Goal: Task Accomplishment & Management: Manage account settings

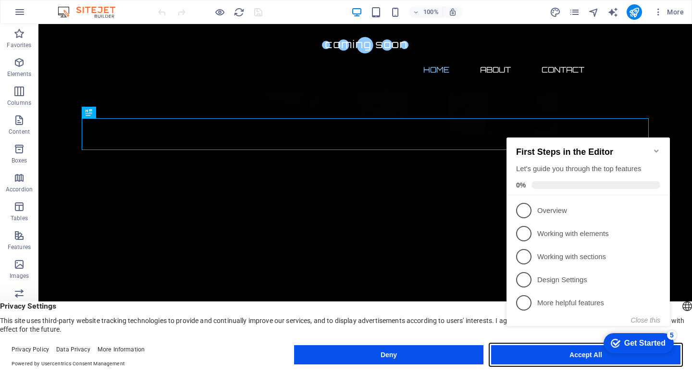
drag, startPoint x: 539, startPoint y: 363, endPoint x: 451, endPoint y: 282, distance: 120.1
click at [539, 363] on button "Accept All" at bounding box center [585, 354] width 189 height 19
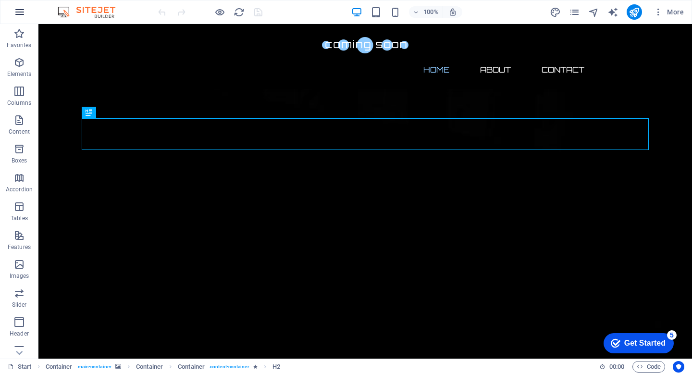
click at [15, 13] on icon "button" at bounding box center [20, 12] width 12 height 12
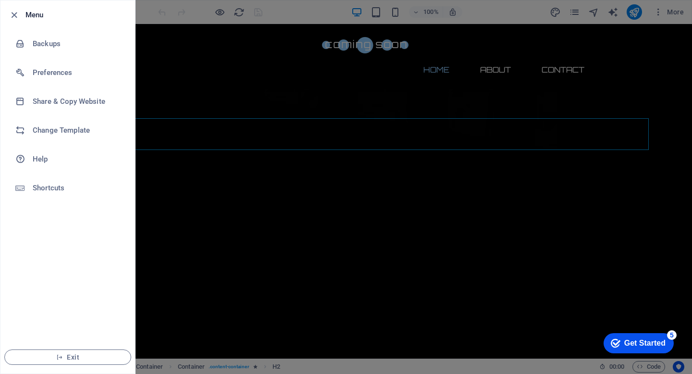
click at [241, 74] on div at bounding box center [346, 187] width 692 height 374
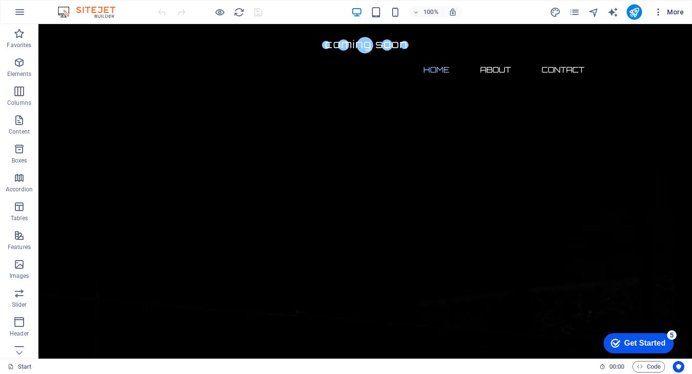
click at [660, 12] on icon "button" at bounding box center [659, 12] width 10 height 10
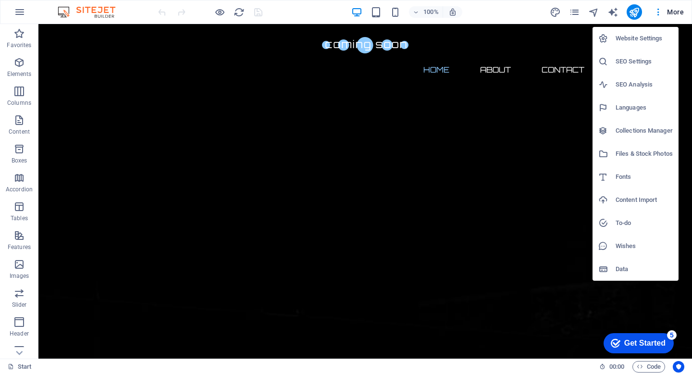
click at [658, 40] on h6 "Website Settings" at bounding box center [644, 39] width 57 height 12
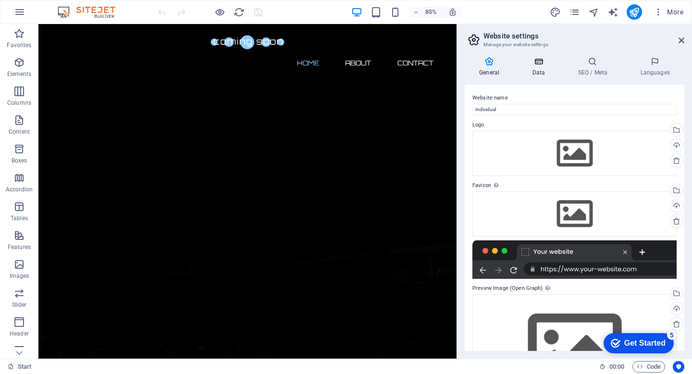
click at [536, 62] on icon at bounding box center [539, 62] width 42 height 10
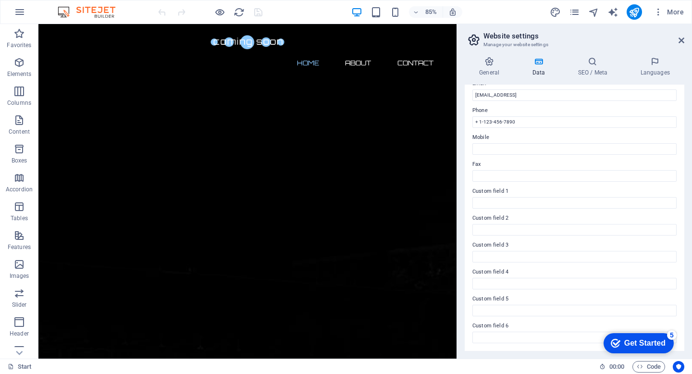
scroll to position [201, 0]
click at [488, 61] on icon at bounding box center [489, 62] width 49 height 10
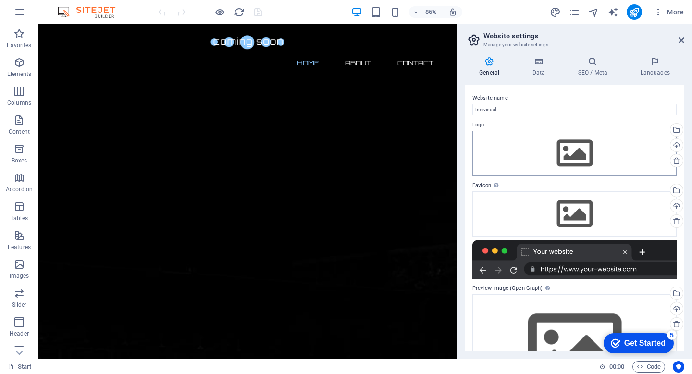
scroll to position [62, 0]
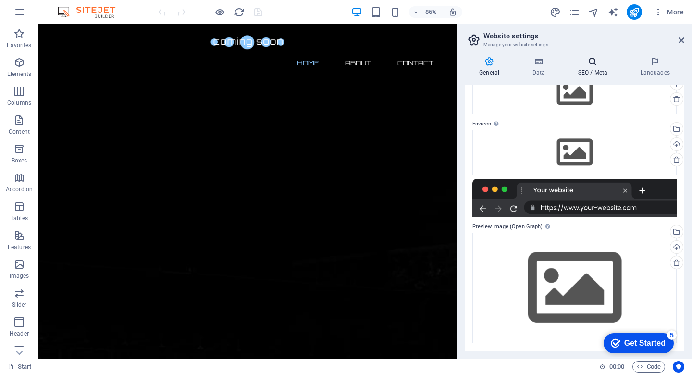
click at [594, 58] on icon at bounding box center [592, 62] width 59 height 10
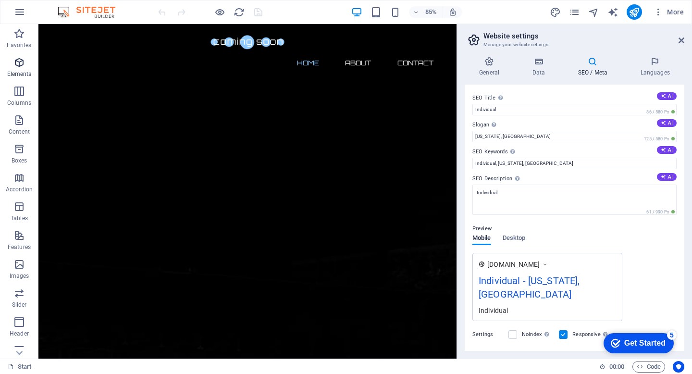
click at [19, 67] on icon "button" at bounding box center [19, 63] width 12 height 12
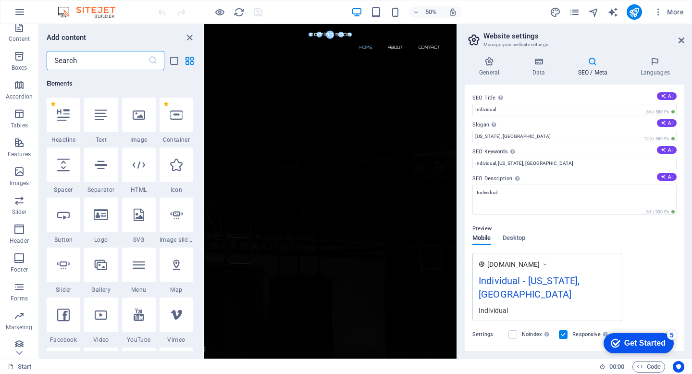
scroll to position [98, 0]
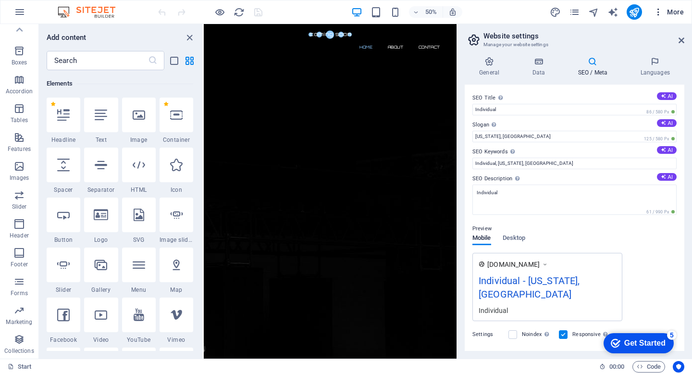
click at [657, 13] on icon "button" at bounding box center [659, 12] width 10 height 10
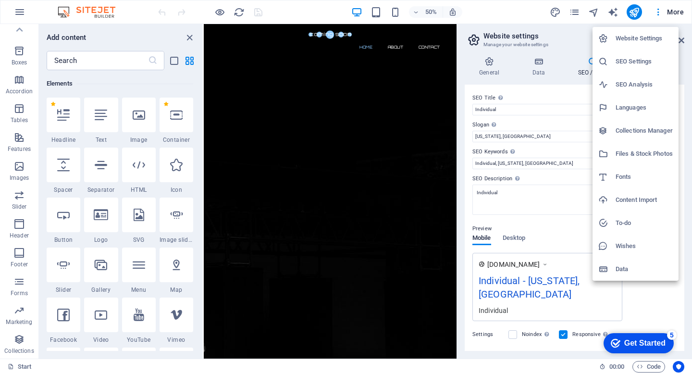
click at [574, 12] on div at bounding box center [346, 187] width 692 height 374
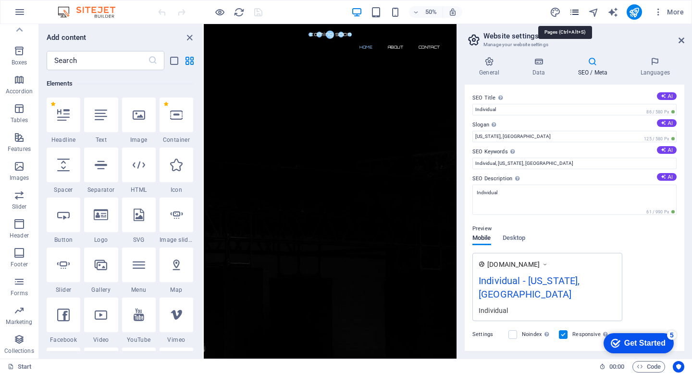
click at [574, 13] on icon "pages" at bounding box center [574, 12] width 11 height 11
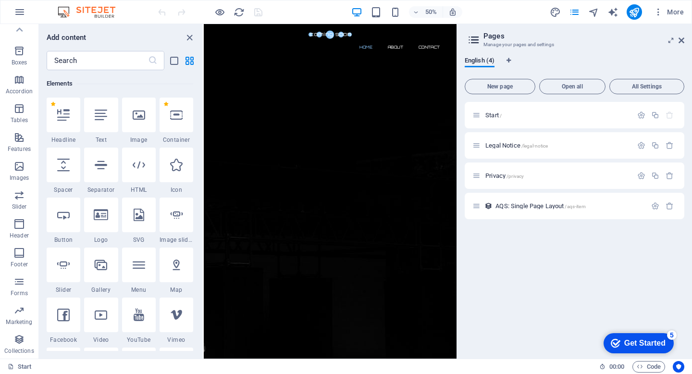
click at [645, 95] on div "New page Open all All Settings Start / Legal Notice /legal-notice Privacy /priv…" at bounding box center [575, 213] width 220 height 276
click at [641, 87] on span "All Settings" at bounding box center [647, 87] width 66 height 6
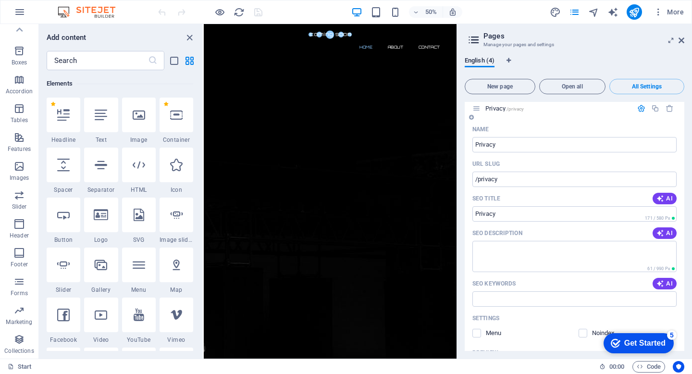
scroll to position [1012, 0]
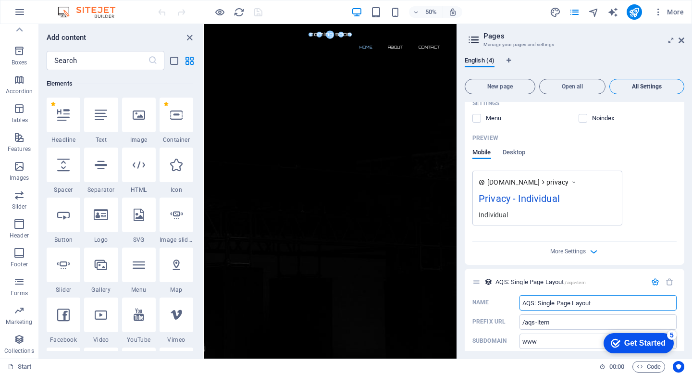
click at [622, 92] on button "All Settings" at bounding box center [647, 86] width 75 height 15
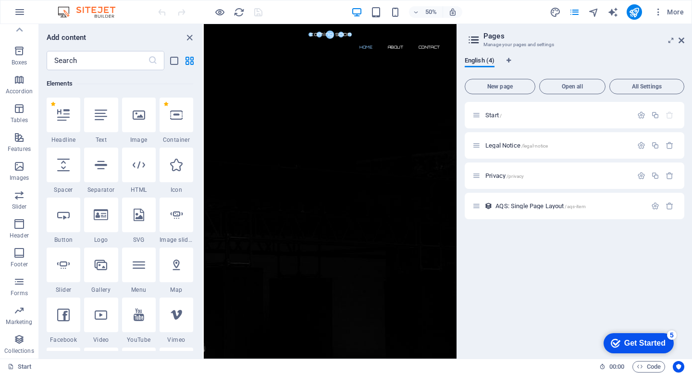
scroll to position [0, 0]
click at [655, 205] on icon "button" at bounding box center [655, 206] width 8 height 8
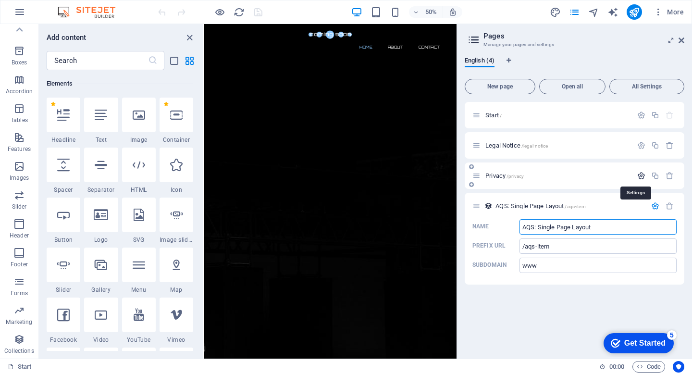
click at [642, 173] on icon "button" at bounding box center [641, 176] width 8 height 8
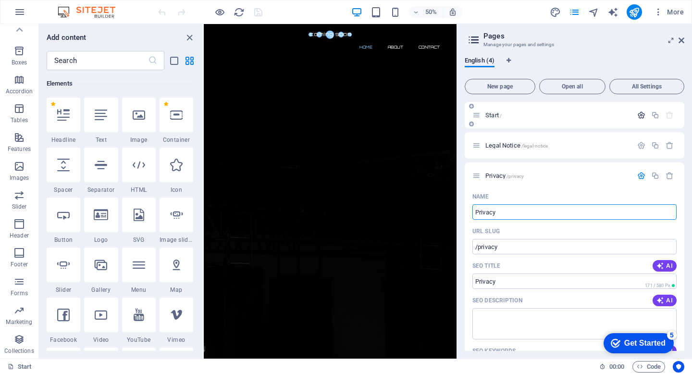
click at [638, 117] on icon "button" at bounding box center [641, 115] width 8 height 8
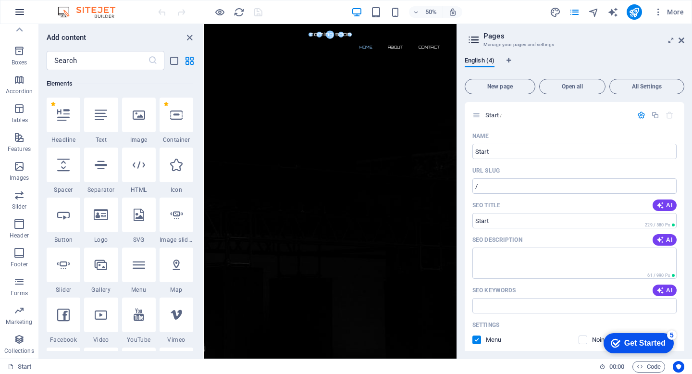
click at [21, 18] on icon "button" at bounding box center [20, 12] width 12 height 12
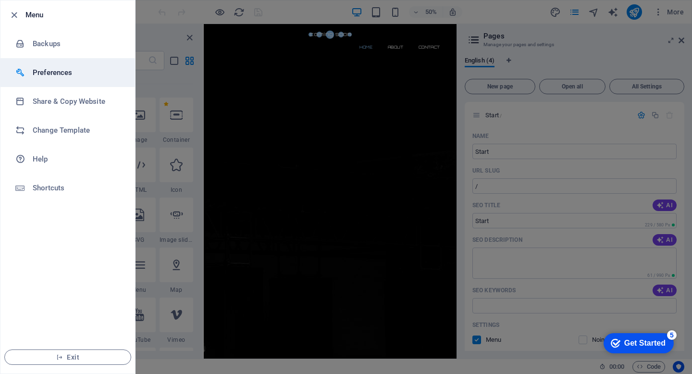
click at [49, 72] on h6 "Preferences" at bounding box center [77, 73] width 89 height 12
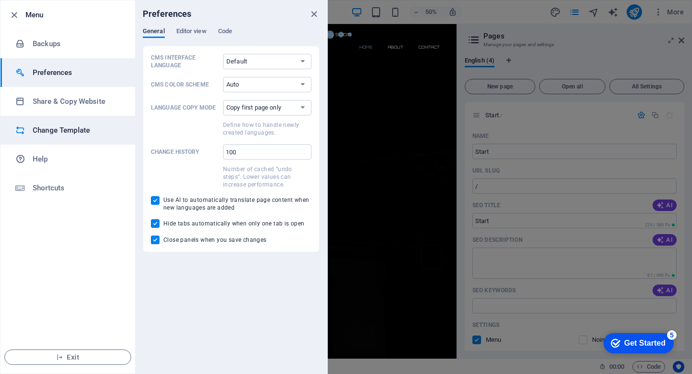
click at [51, 131] on h6 "Change Template" at bounding box center [77, 130] width 89 height 12
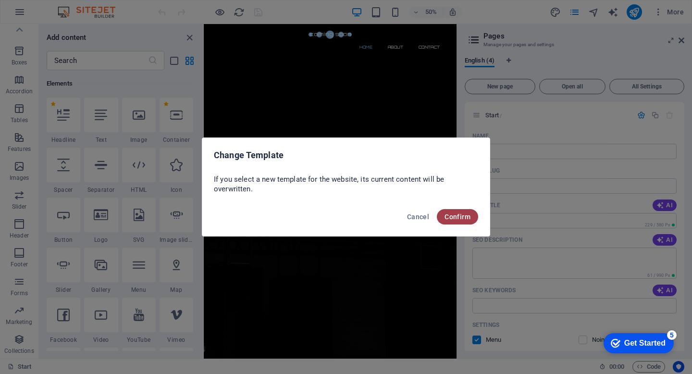
click at [463, 223] on button "Confirm" at bounding box center [457, 216] width 41 height 15
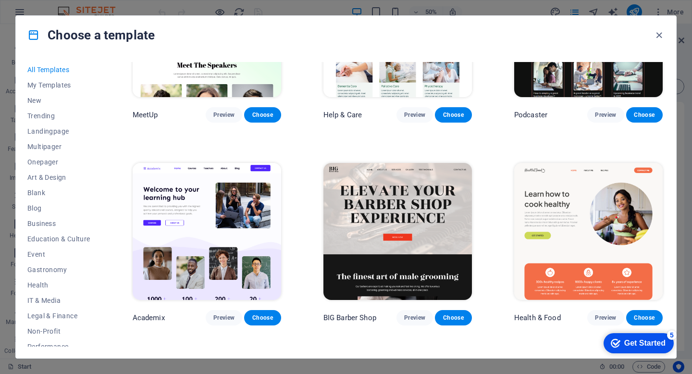
scroll to position [718, 0]
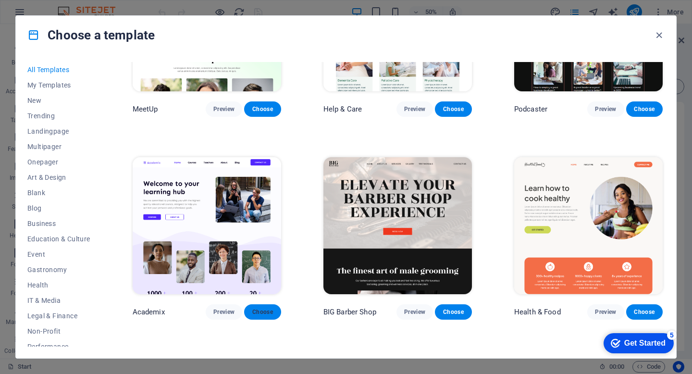
click at [261, 308] on span "Choose" at bounding box center [262, 312] width 21 height 8
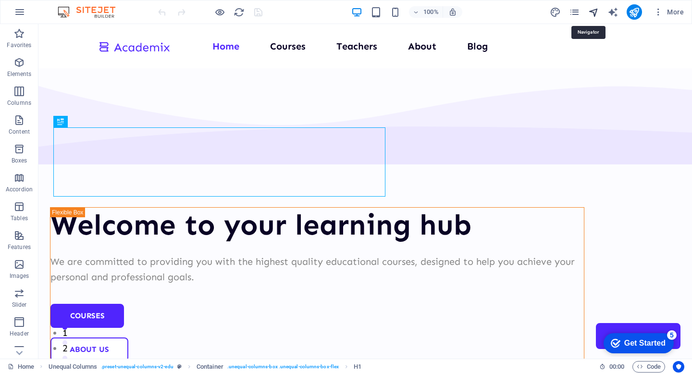
click at [592, 12] on icon "navigator" at bounding box center [593, 12] width 11 height 11
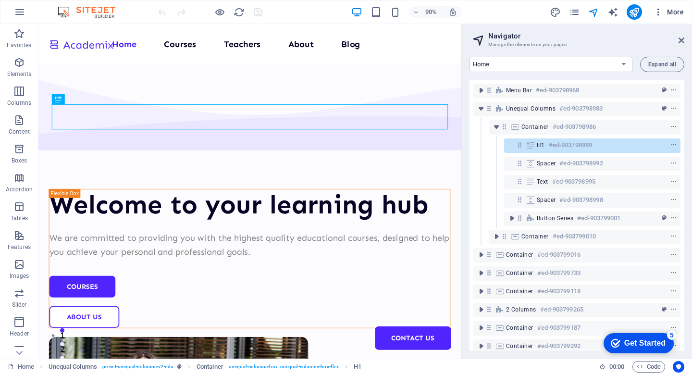
click at [661, 17] on icon "button" at bounding box center [659, 12] width 10 height 10
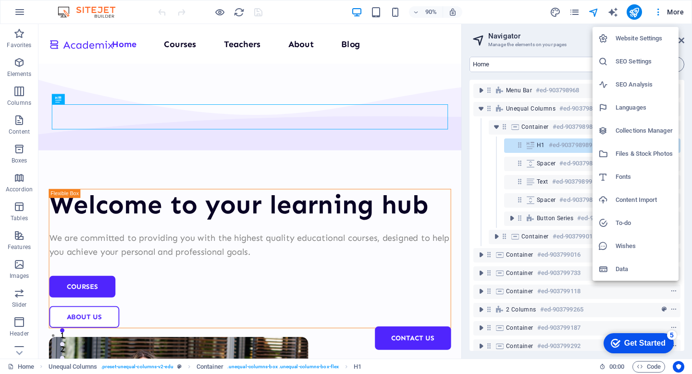
click at [678, 16] on div at bounding box center [346, 187] width 692 height 374
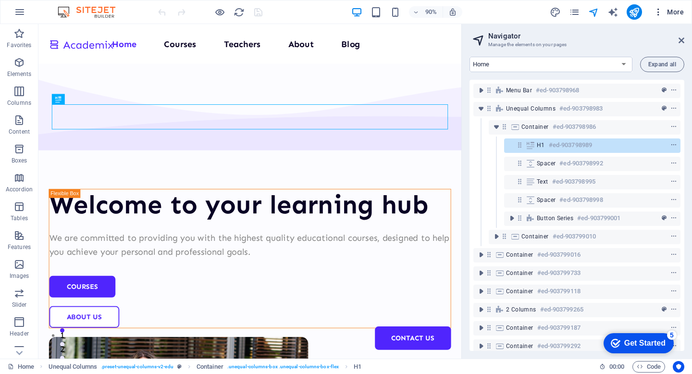
click at [678, 16] on span "More" at bounding box center [669, 12] width 30 height 10
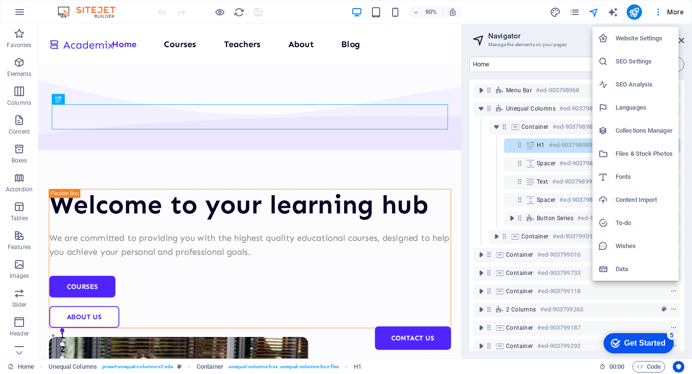
click at [679, 13] on div at bounding box center [346, 187] width 692 height 374
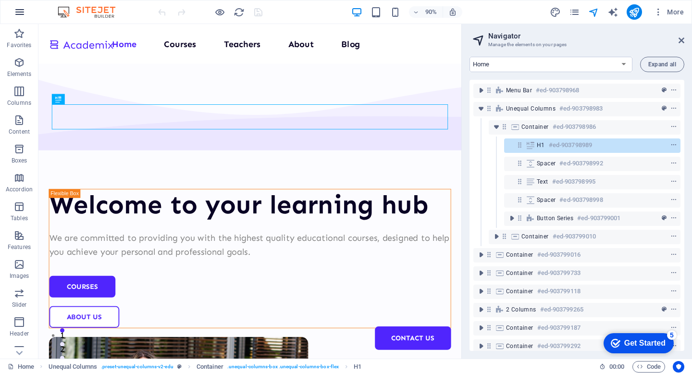
click at [20, 18] on icon "button" at bounding box center [20, 12] width 12 height 12
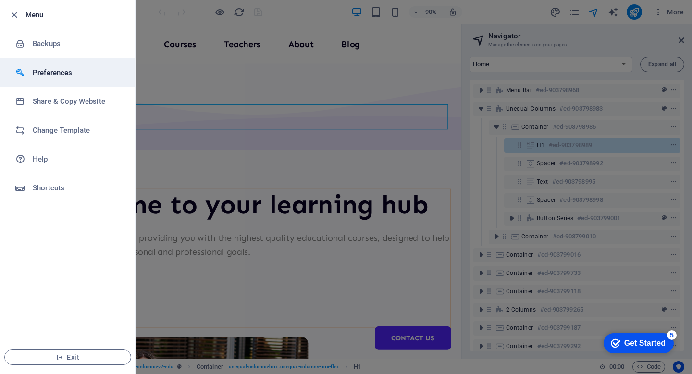
click at [49, 72] on h6 "Preferences" at bounding box center [77, 73] width 89 height 12
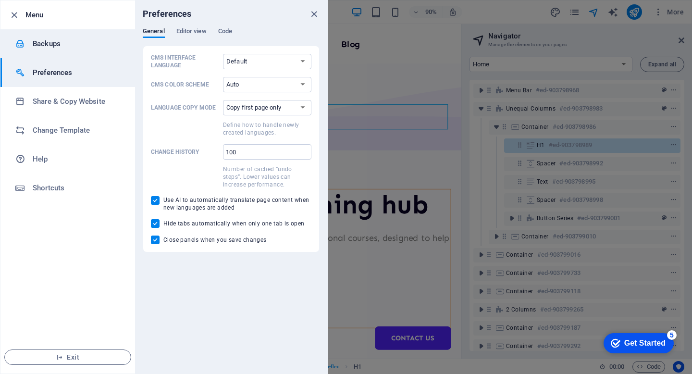
click at [44, 48] on h6 "Backups" at bounding box center [77, 44] width 89 height 12
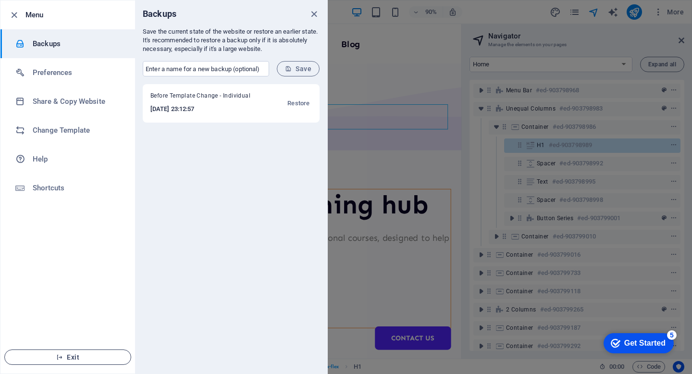
click at [74, 354] on span "Exit" at bounding box center [67, 357] width 111 height 8
